Goal: Transaction & Acquisition: Purchase product/service

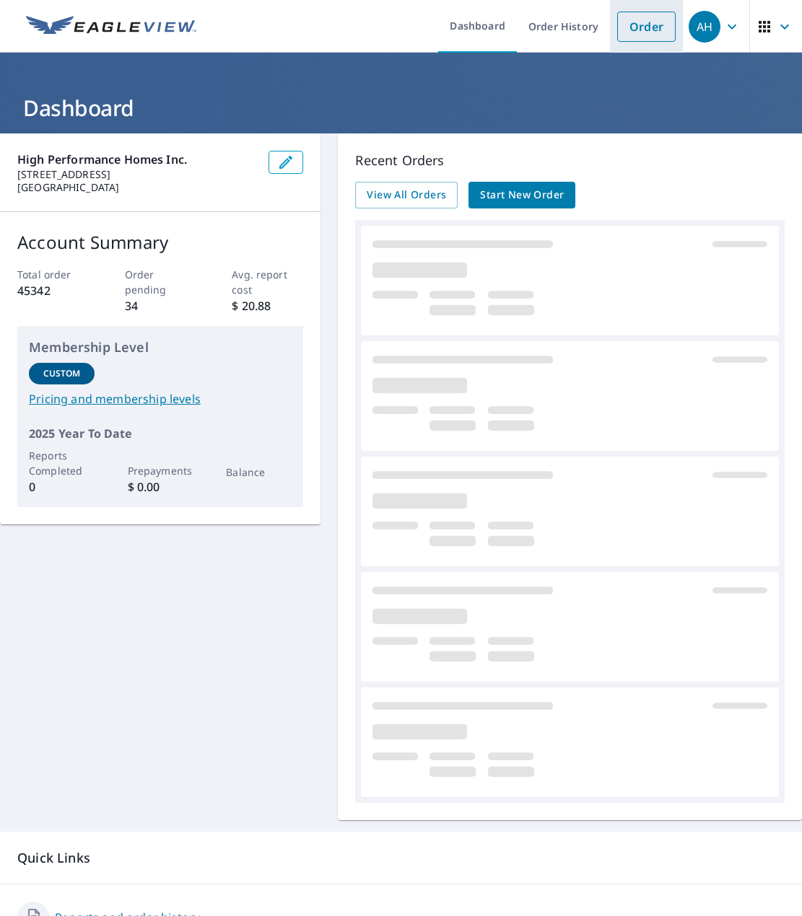
click at [619, 32] on link "Order" at bounding box center [646, 27] width 58 height 30
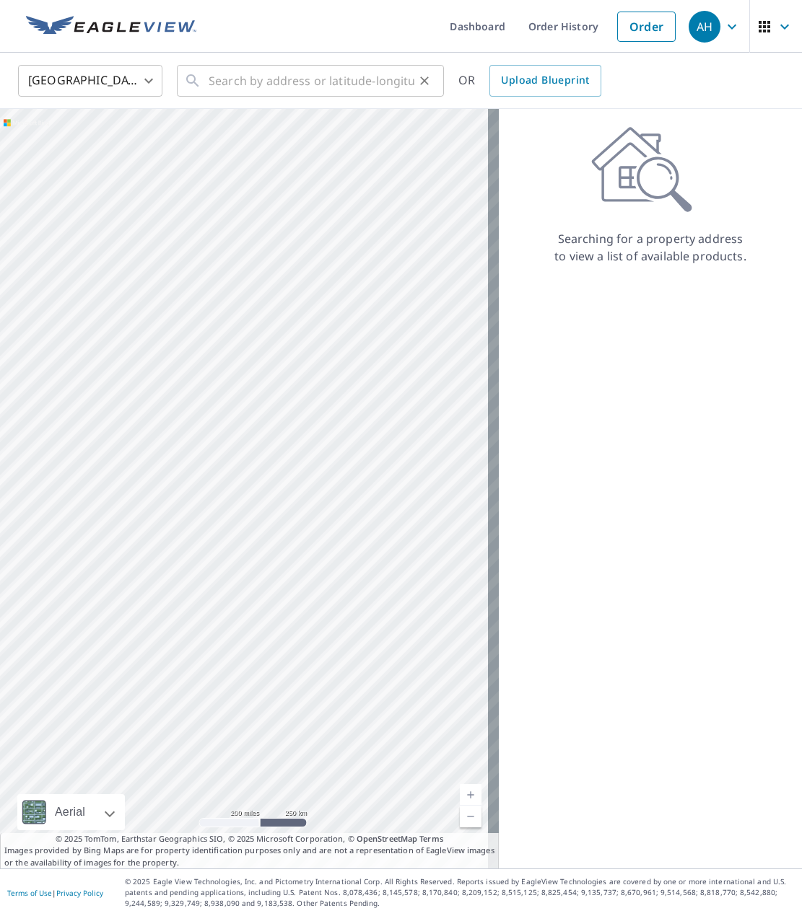
click at [193, 84] on icon at bounding box center [192, 80] width 17 height 17
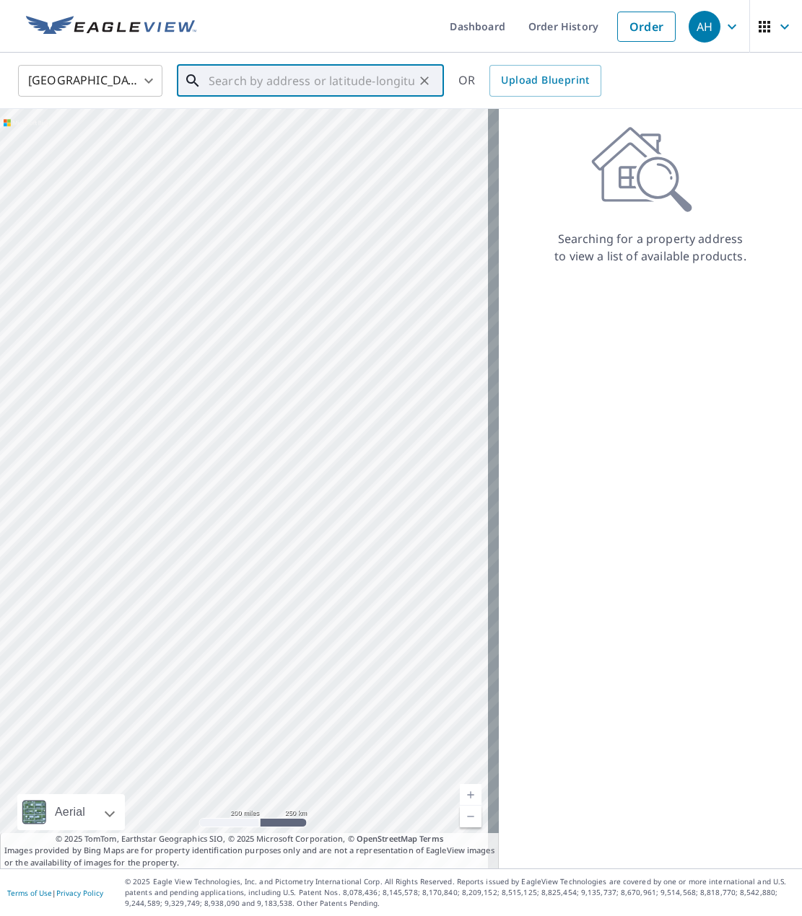
paste input "237 [PERSON_NAME] Dr"
click at [242, 115] on span "237 [PERSON_NAME] Dr" at bounding box center [319, 122] width 227 height 17
type input "[STREET_ADDRESS][PERSON_NAME]"
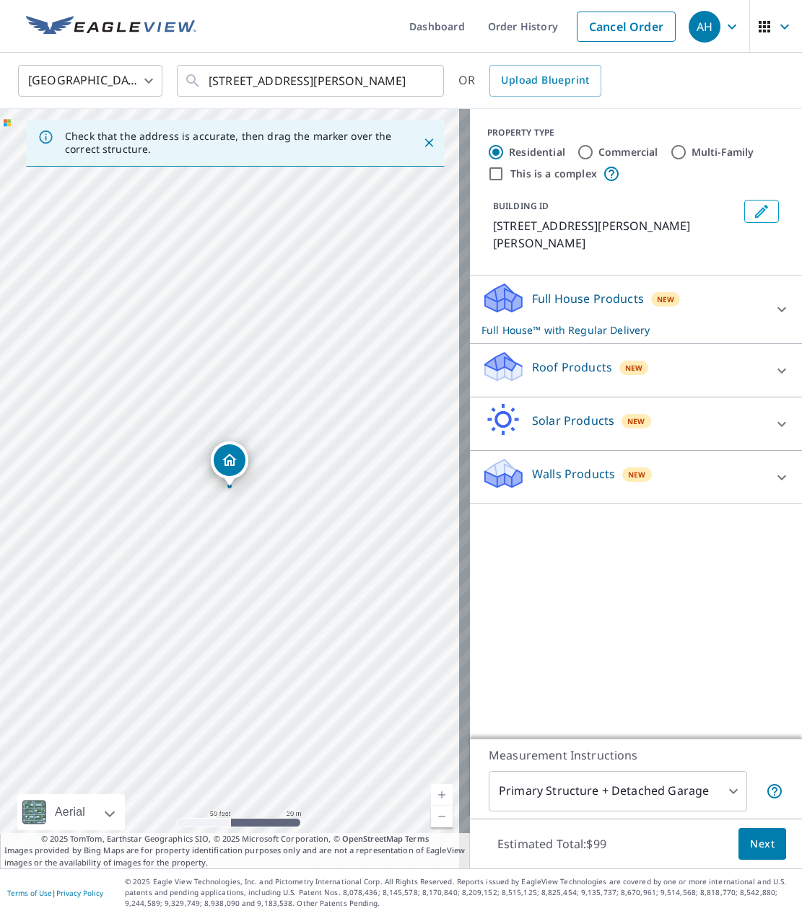
click at [227, 459] on icon "Dropped pin, building 1, Residential property, 237 Aaron Dr Kelso, WA 98626" at bounding box center [229, 460] width 17 height 17
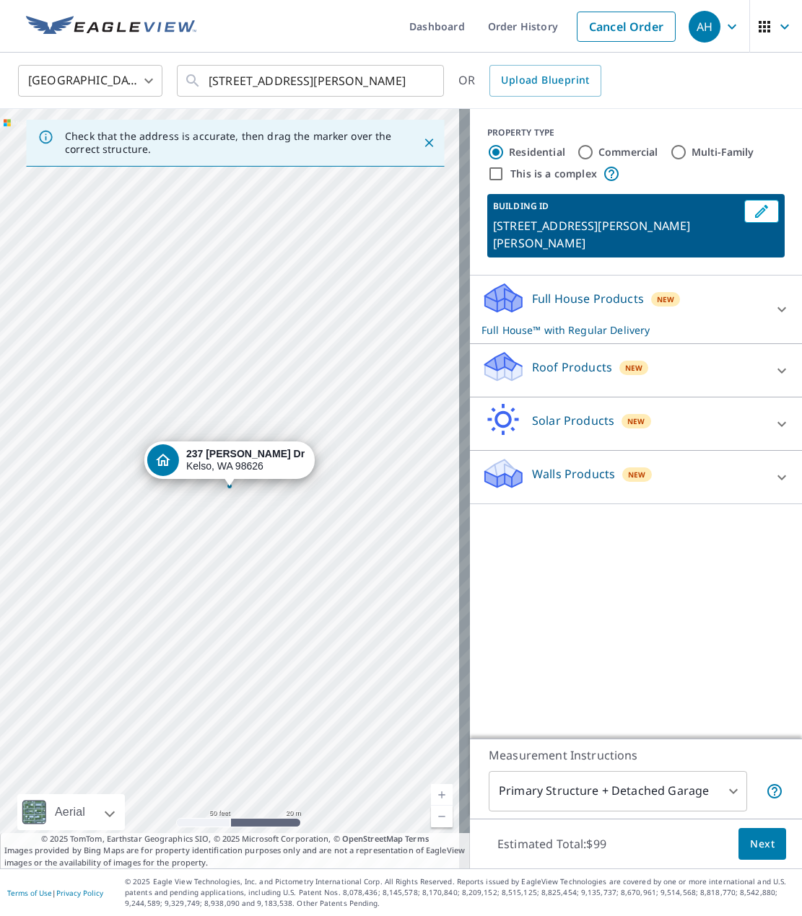
click at [569, 359] on p "Roof Products" at bounding box center [572, 367] width 80 height 17
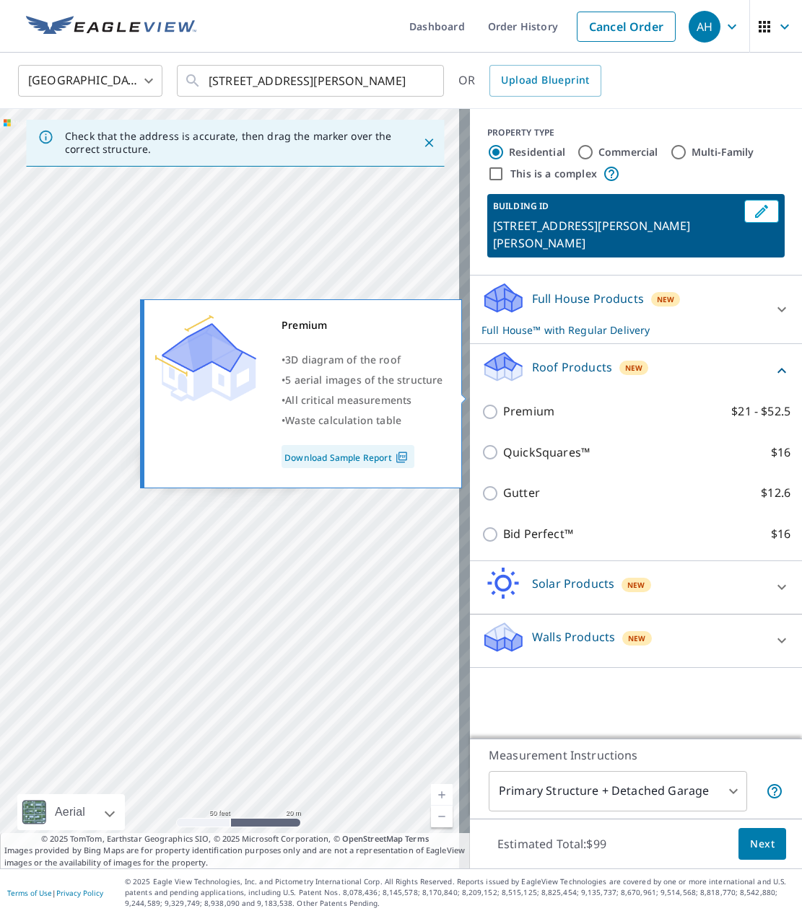
click at [525, 403] on p "Premium" at bounding box center [528, 412] width 51 height 18
click at [503, 403] on input "Premium $21 - $52.5" at bounding box center [492, 411] width 22 height 17
checkbox input "true"
checkbox input "false"
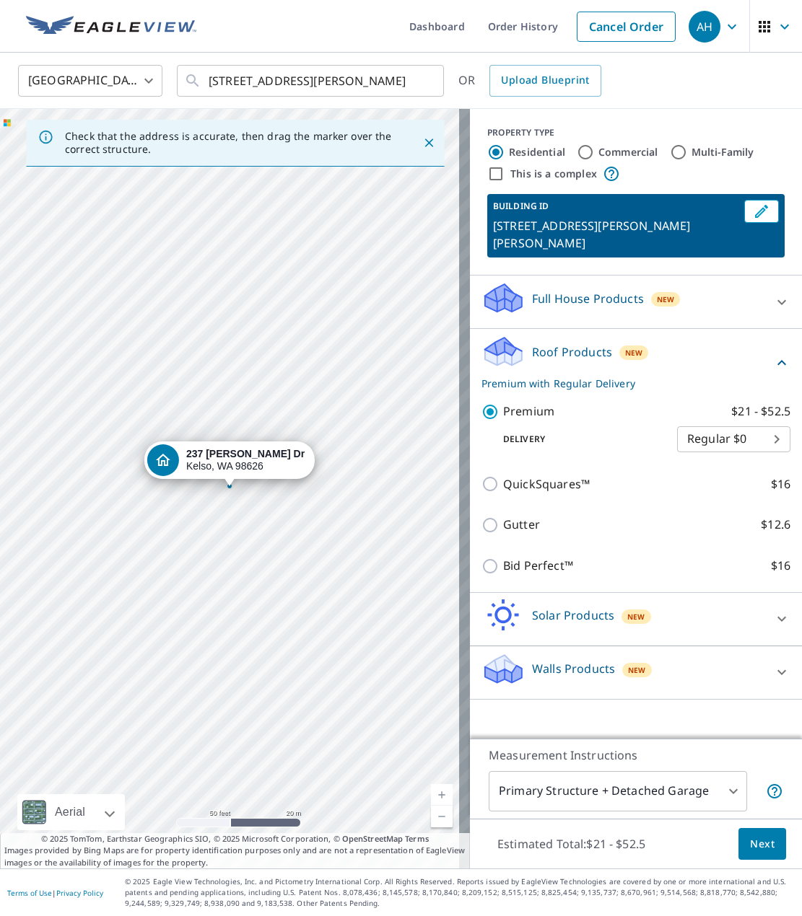
click at [691, 419] on body "AH AH Dashboard Order History Cancel Order AH [GEOGRAPHIC_DATA] [GEOGRAPHIC_DAT…" at bounding box center [401, 458] width 802 height 916
click at [675, 473] on li "3 Hour $31.5" at bounding box center [722, 474] width 113 height 26
type input "7"
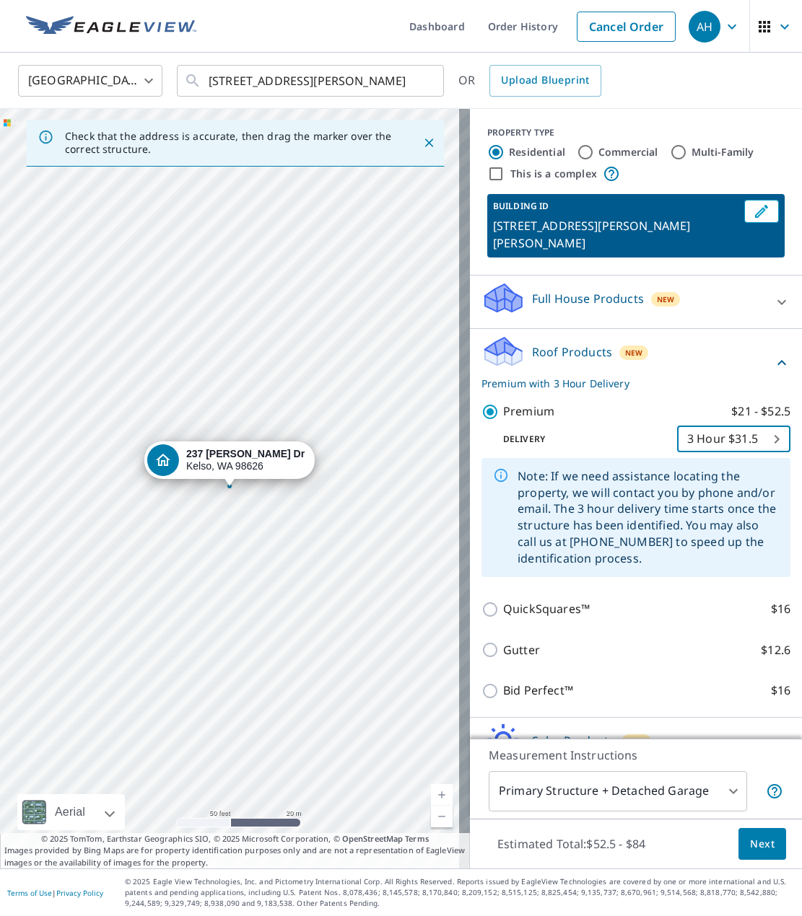
click at [738, 836] on button "Next" at bounding box center [762, 844] width 48 height 32
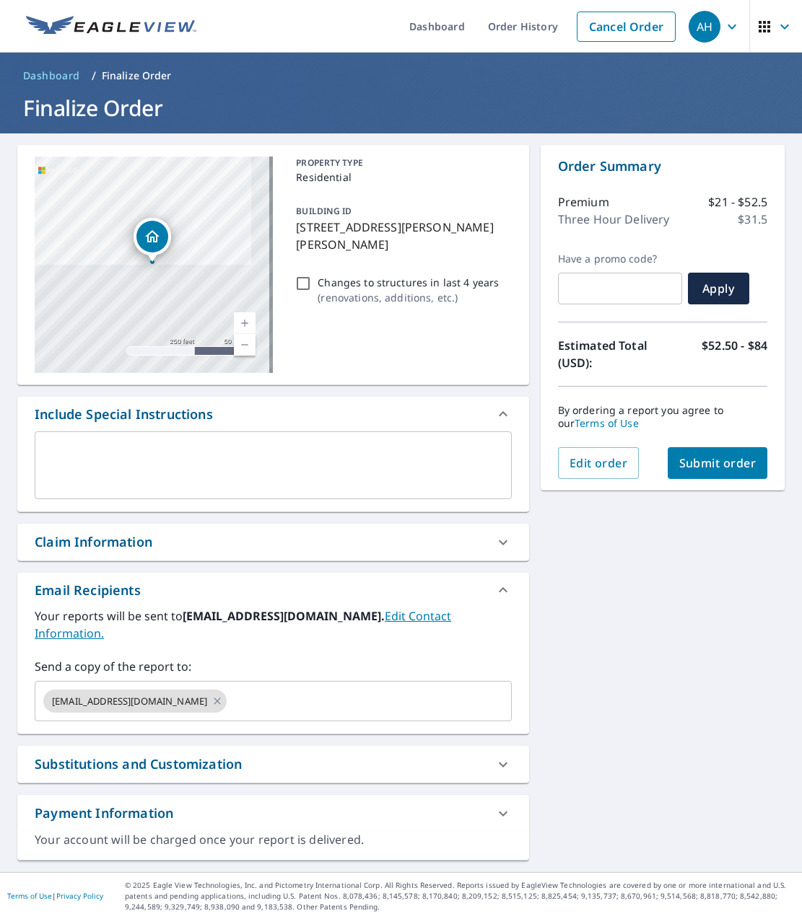
checkbox input "true"
click at [229, 689] on input "text" at bounding box center [356, 701] width 254 height 27
paste input "[PERSON_NAME][EMAIL_ADDRESS][PERSON_NAME][DOMAIN_NAME]"
type input "[PERSON_NAME][EMAIL_ADDRESS][PERSON_NAME][DOMAIN_NAME]"
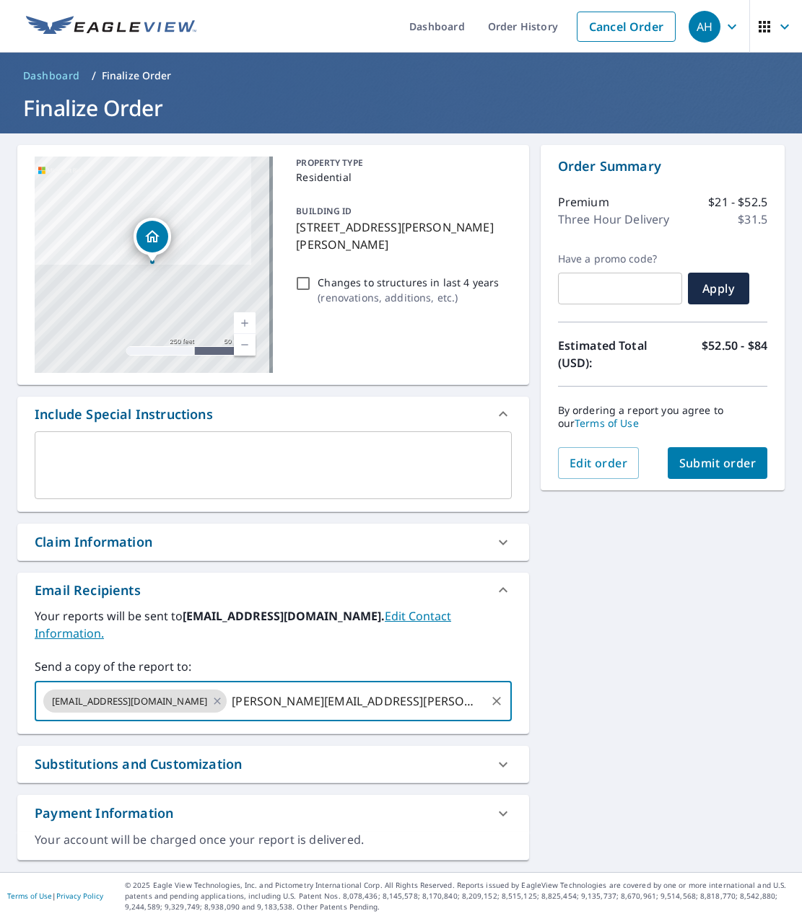
checkbox input "true"
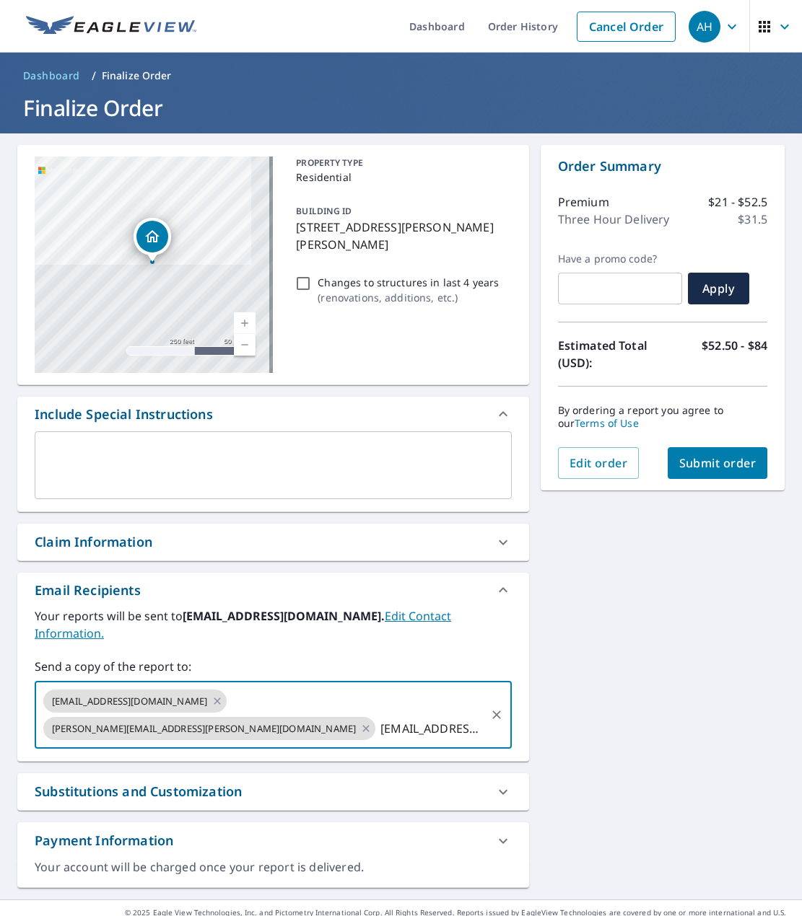
type input "[EMAIL_ADDRESS][DOMAIN_NAME]"
click at [587, 636] on div "[STREET_ADDRESS][PERSON_NAME][PERSON_NAME] Aerial Road A standard road map Aeri…" at bounding box center [401, 516] width 802 height 766
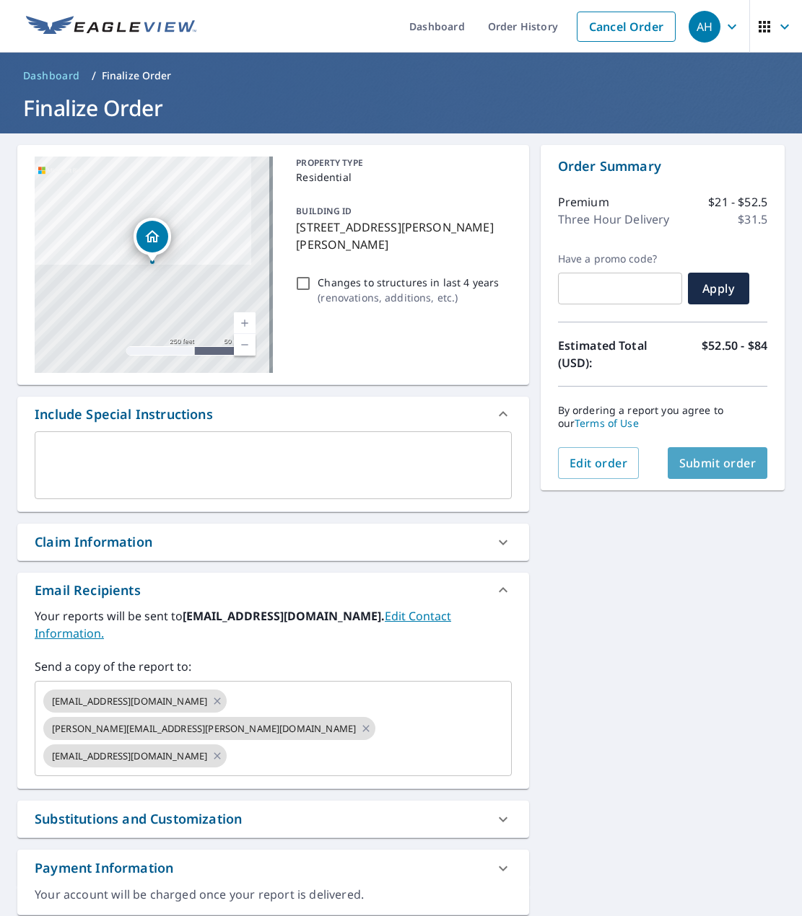
click at [710, 461] on span "Submit order" at bounding box center [717, 463] width 77 height 16
checkbox input "true"
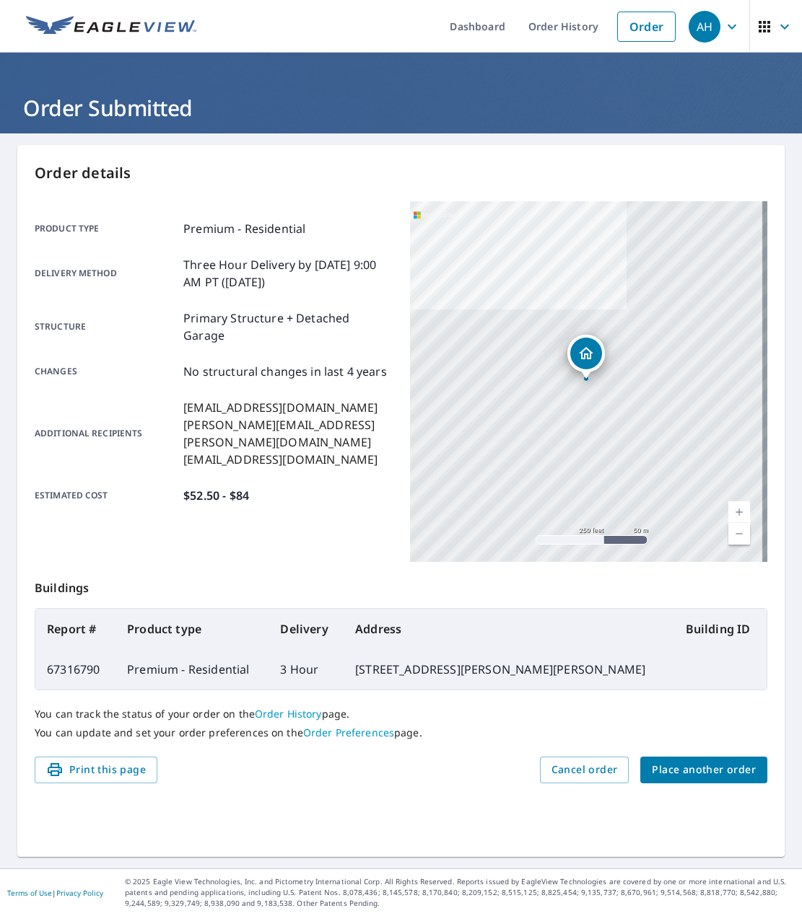
click at [498, 667] on td "[STREET_ADDRESS][PERSON_NAME][PERSON_NAME]" at bounding box center [508, 669] width 330 height 40
copy td "[STREET_ADDRESS][PERSON_NAME][PERSON_NAME]"
